Goal: Information Seeking & Learning: Learn about a topic

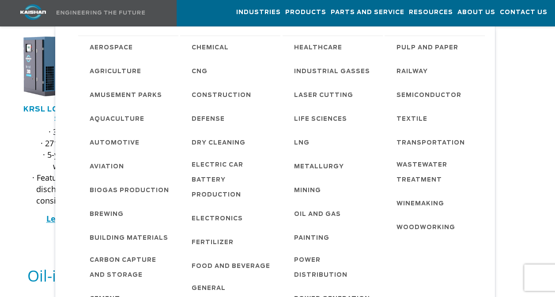
scroll to position [429, 0]
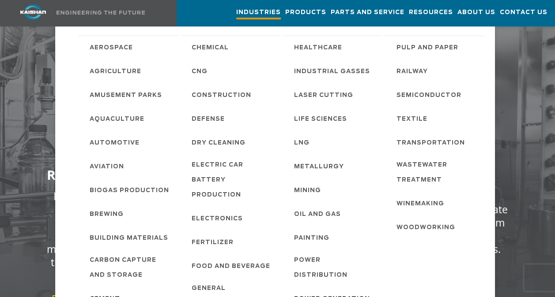
scroll to position [1291, 0]
click at [30, 12] on img at bounding box center [33, 11] width 66 height 15
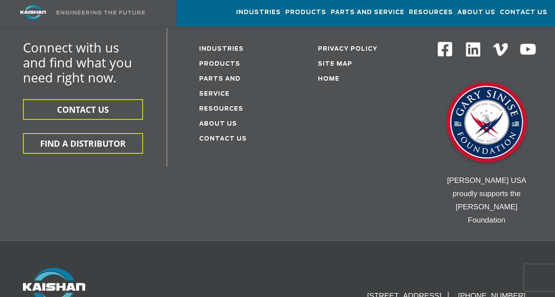
scroll to position [3175, 0]
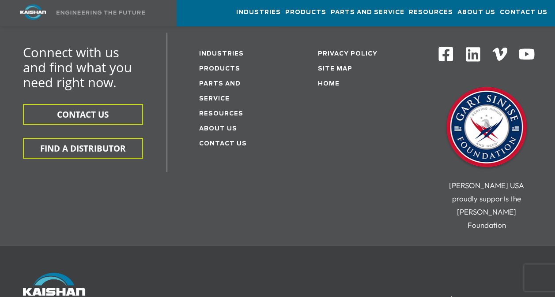
scroll to position [1671, 0]
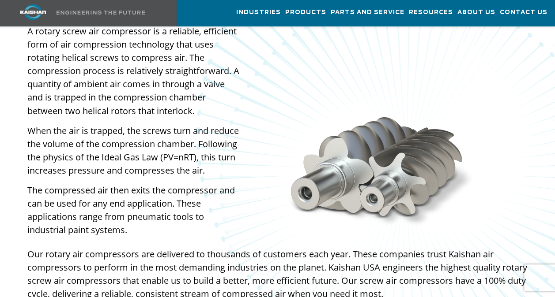
scroll to position [733, 0]
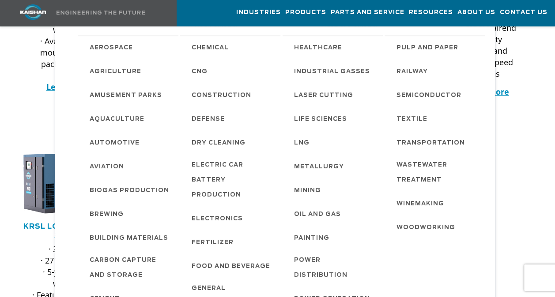
scroll to position [313, 0]
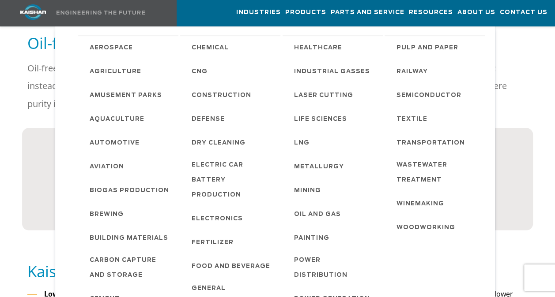
scroll to position [739, 0]
